Goal: Task Accomplishment & Management: Use online tool/utility

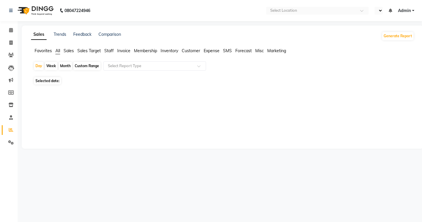
select select "en"
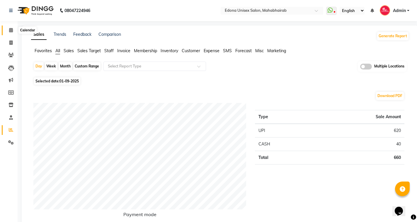
click at [9, 28] on icon at bounding box center [11, 30] width 4 height 4
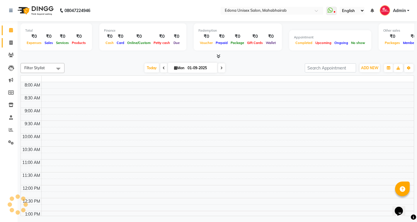
click at [11, 45] on span at bounding box center [11, 43] width 10 height 7
select select "service"
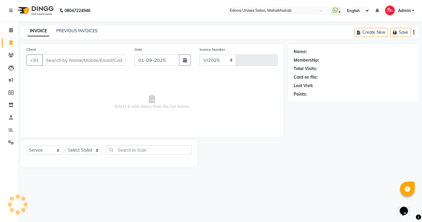
select select "5393"
type input "3066"
click at [86, 30] on link "PREVIOUS INVOICES" at bounding box center [76, 30] width 41 height 5
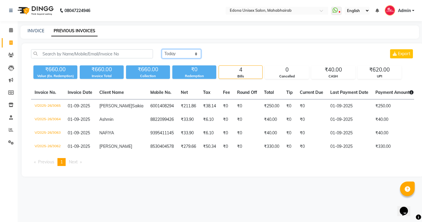
click at [187, 54] on select "[DATE] [DATE] Custom Range" at bounding box center [181, 53] width 39 height 9
select select "[DATE]"
click at [162, 49] on select "[DATE] [DATE] Custom Range" at bounding box center [181, 53] width 39 height 9
